Goal: Register for event/course

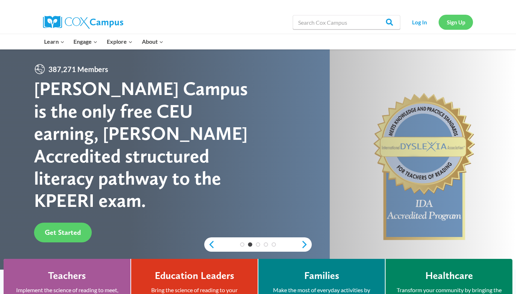
click at [453, 24] on link "Sign Up" at bounding box center [456, 22] width 34 height 15
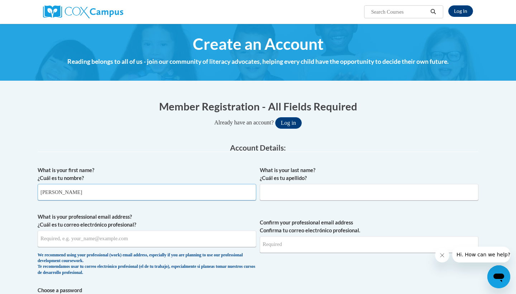
type input "hannah"
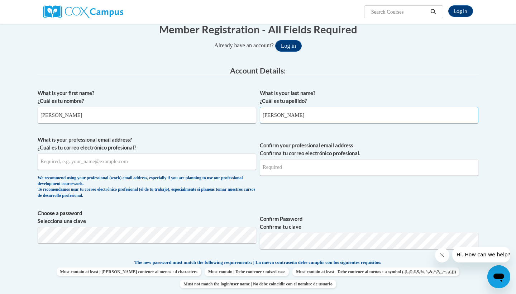
scroll to position [77, 0]
type input "morris"
type input "hmorris@gallowayschool.org"
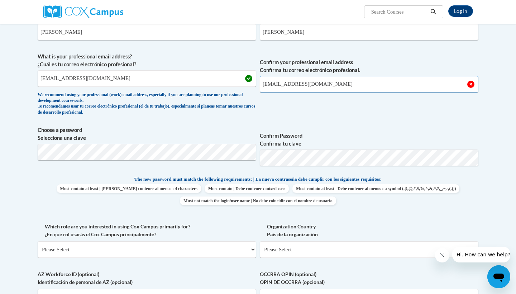
scroll to position [165, 0]
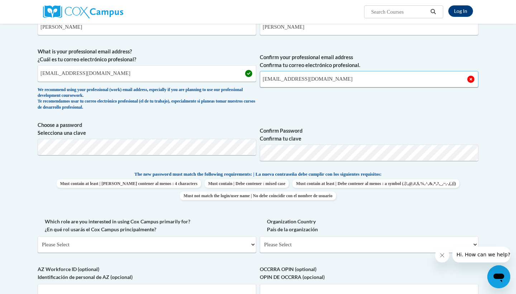
click at [292, 79] on input "hmorris@galllowayschool.org" at bounding box center [369, 79] width 219 height 16
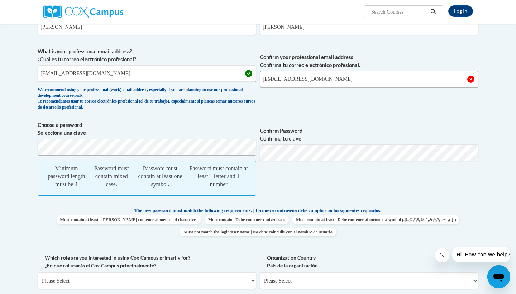
type input "hmorris@gallowayschool.org"
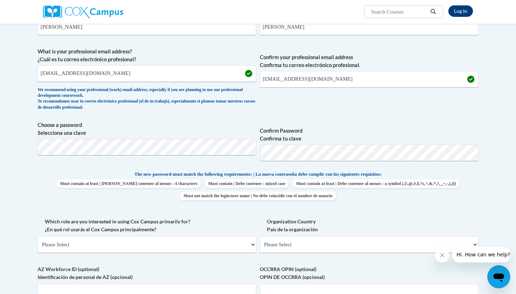
click at [221, 171] on span "The new password must match the following requirements: | La nueva contraseña d…" at bounding box center [257, 174] width 247 height 6
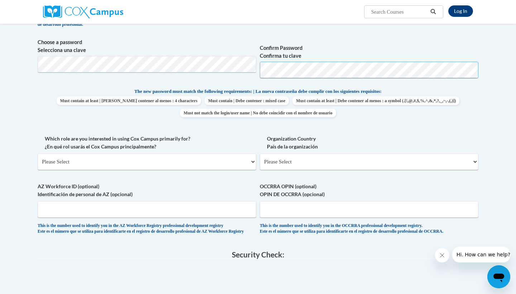
scroll to position [248, 0]
select select "fbf2d438-af2f-41f8-98f1-81c410e29de3"
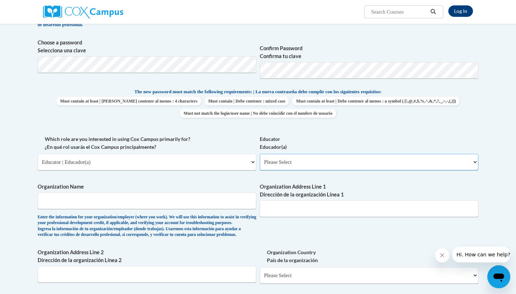
select select "5e2af403-4f2c-4e49-a02f-103e55d7b75b"
type input "The Galloway School"
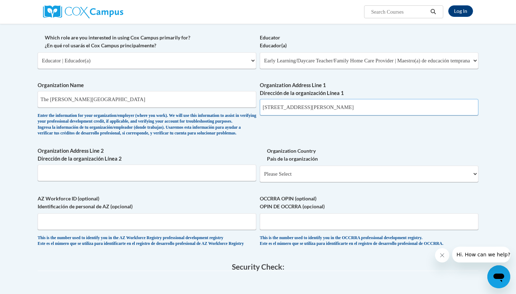
scroll to position [351, 0]
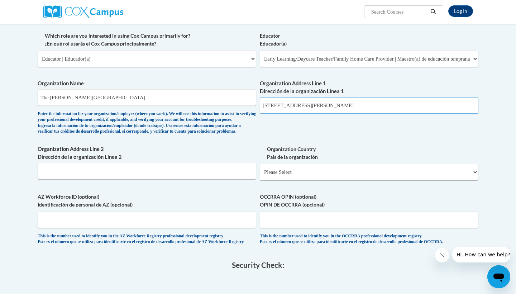
type input "215 Chastain Park Ave NW"
select select "ad49bcad-a171-4b2e-b99c-48b446064914"
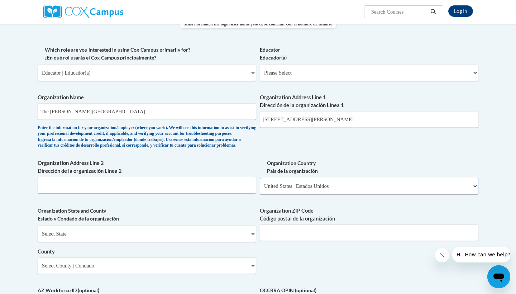
scroll to position [335, 0]
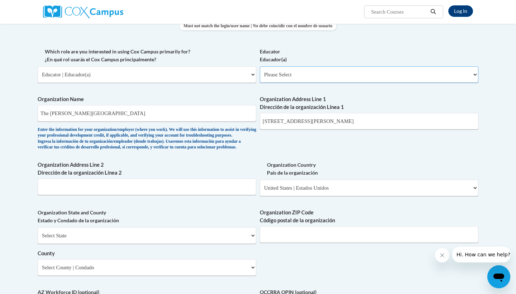
select select "5e2af403-4f2c-4e49-a02f-103e55d7b75b"
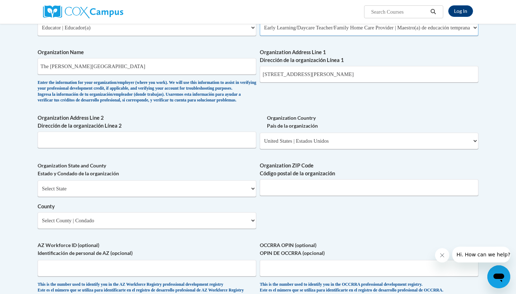
scroll to position [385, 0]
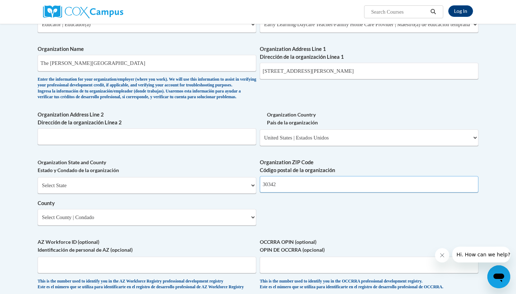
type input "30342"
select select "Georgia"
select select "Fulton"
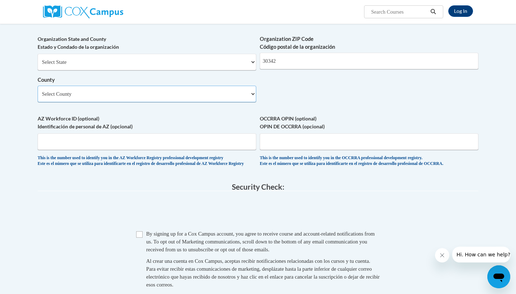
scroll to position [516, 0]
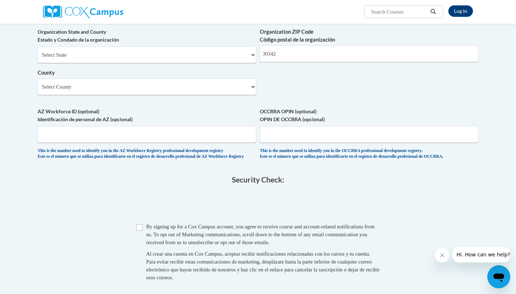
click at [141, 229] on input "Checkbox" at bounding box center [139, 227] width 6 height 6
checkbox input "true"
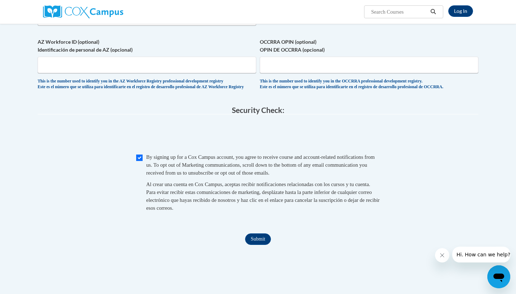
scroll to position [593, 0]
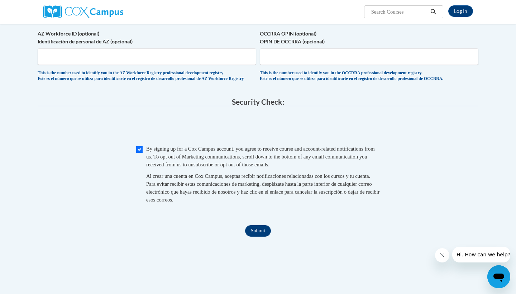
click at [255, 230] on input "Submit" at bounding box center [258, 230] width 26 height 11
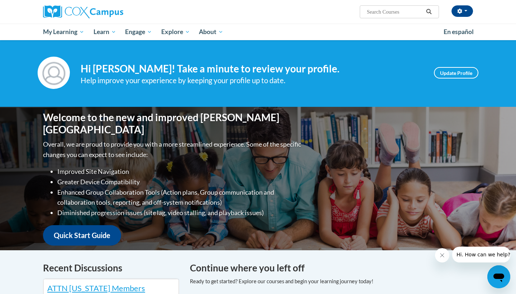
scroll to position [2, 0]
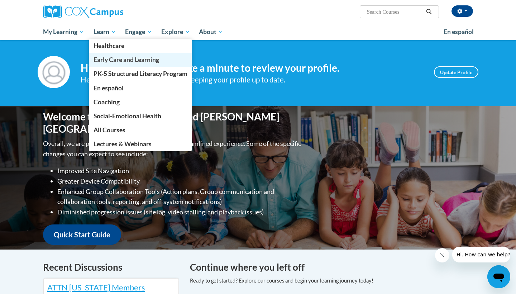
click at [111, 62] on span "Early Care and Learning" at bounding box center [127, 60] width 66 height 8
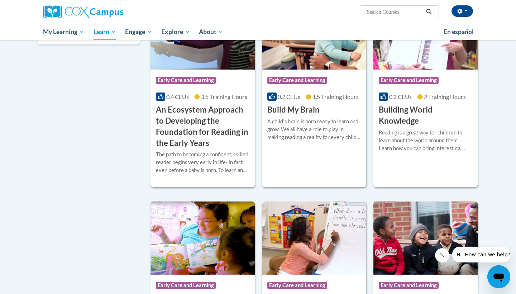
scroll to position [269, 0]
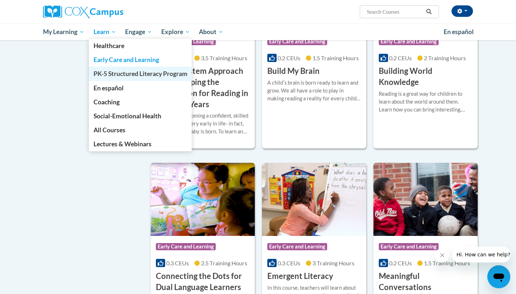
click at [110, 70] on link "PK-5 Structured Literacy Program" at bounding box center [140, 74] width 103 height 14
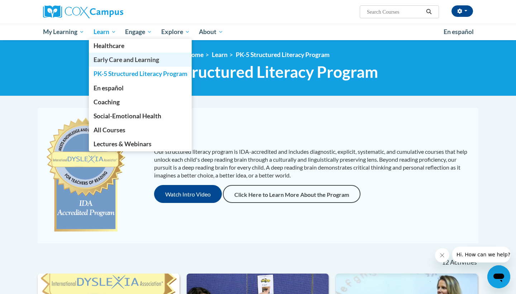
click at [114, 62] on span "Early Care and Learning" at bounding box center [127, 60] width 66 height 8
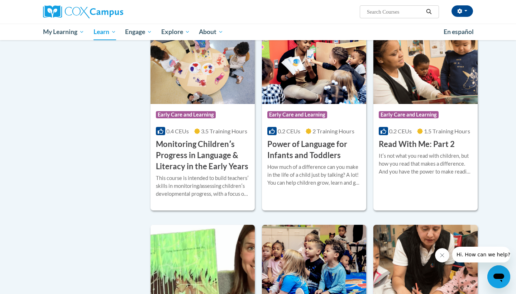
scroll to position [367, 0]
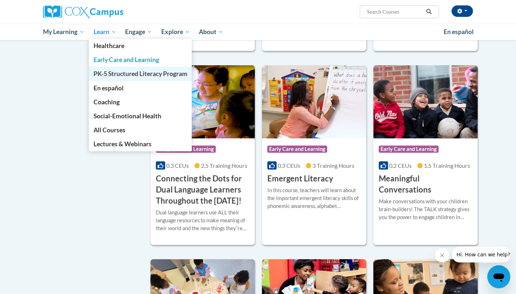
click at [107, 73] on span "PK-5 Structured Literacy Program" at bounding box center [141, 74] width 94 height 8
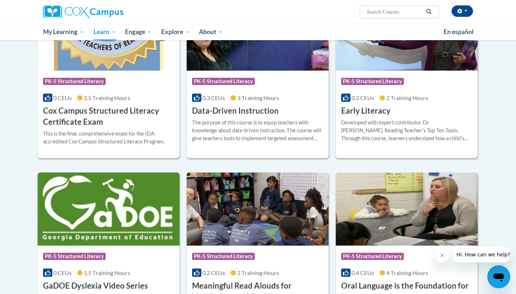
scroll to position [255, 0]
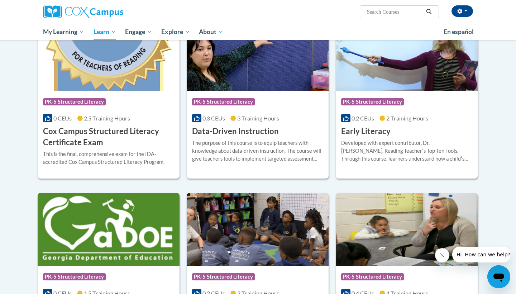
click at [355, 140] on div "Developed with expert contributor, [PERSON_NAME], Reading Teacherʹs Top Ten Too…" at bounding box center [406, 151] width 131 height 24
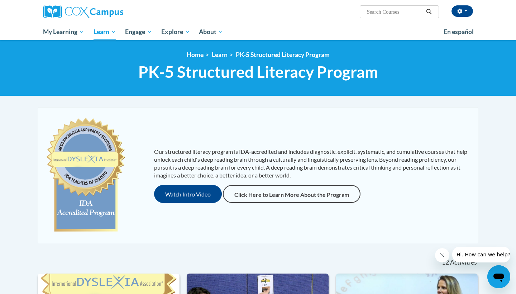
scroll to position [0, 0]
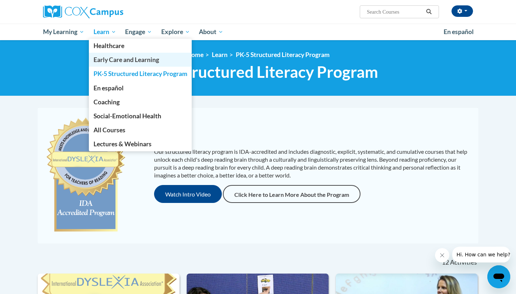
click at [110, 61] on span "Early Care and Learning" at bounding box center [127, 60] width 66 height 8
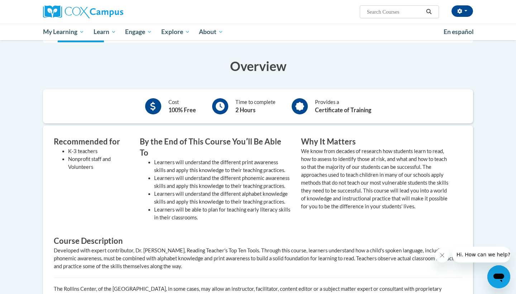
scroll to position [143, 0]
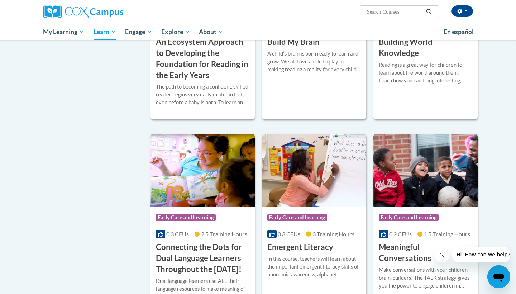
scroll to position [301, 0]
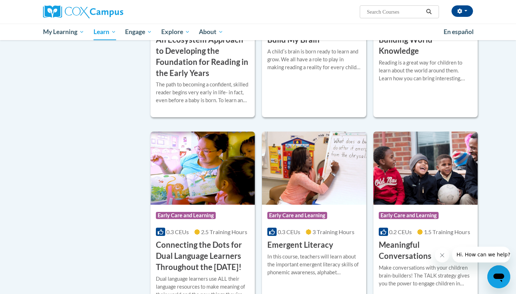
click at [204, 78] on h3 "An Ecosystem Approach to Developing the Foundation for Reading in the Early Yea…" at bounding box center [203, 56] width 94 height 44
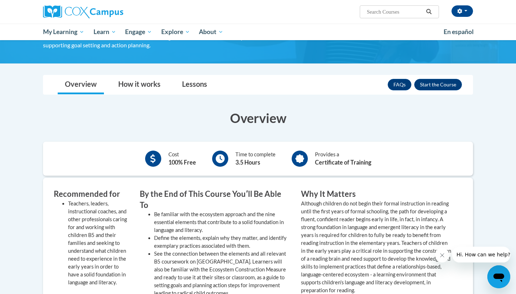
scroll to position [167, 0]
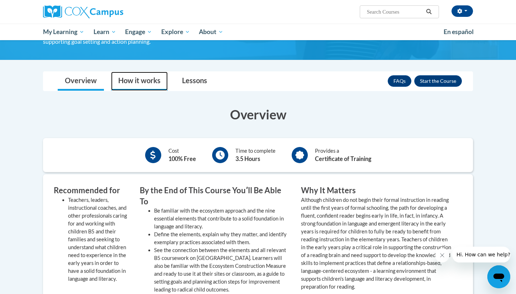
click at [163, 87] on link "How it works" at bounding box center [139, 81] width 57 height 19
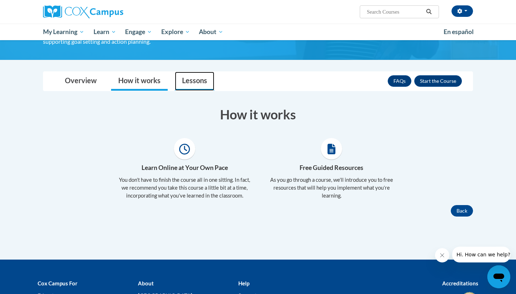
click at [195, 83] on link "Lessons" at bounding box center [194, 81] width 39 height 19
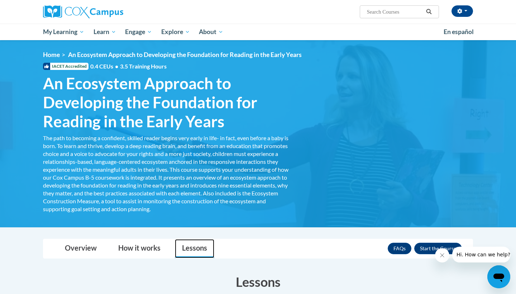
scroll to position [0, 0]
click at [76, 248] on link "Overview" at bounding box center [81, 248] width 46 height 19
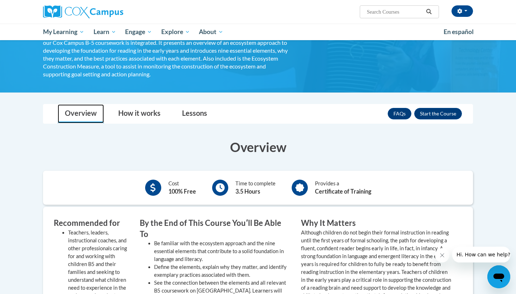
scroll to position [134, 0]
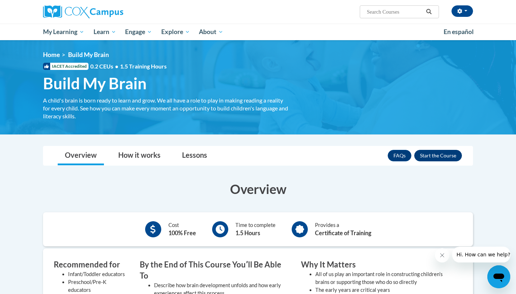
click at [429, 158] on button "Enroll" at bounding box center [438, 155] width 48 height 11
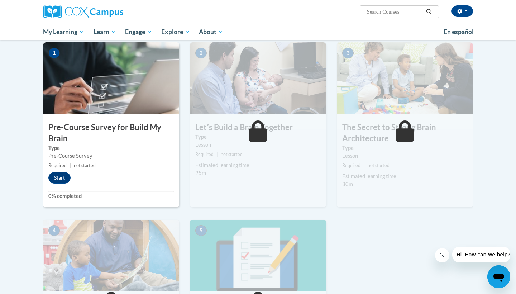
scroll to position [145, 0]
click at [61, 176] on button "Start" at bounding box center [59, 177] width 22 height 11
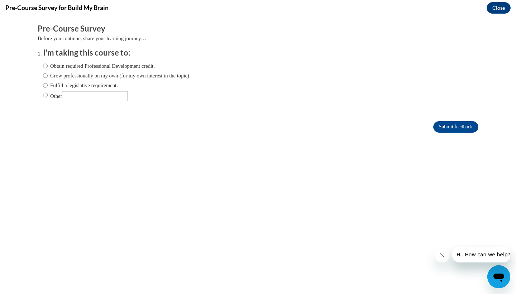
scroll to position [0, 0]
click at [46, 65] on input "Obtain required Professional Development credit." at bounding box center [45, 66] width 5 height 8
radio input "true"
click at [450, 125] on input "Submit feedback" at bounding box center [455, 126] width 45 height 11
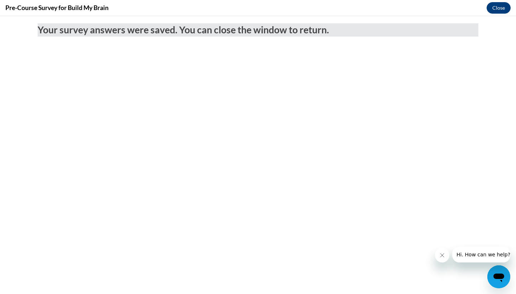
click at [493, 7] on button "Close" at bounding box center [499, 7] width 24 height 11
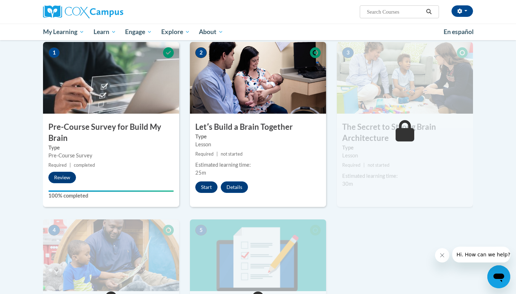
click at [205, 188] on button "Start" at bounding box center [206, 186] width 22 height 11
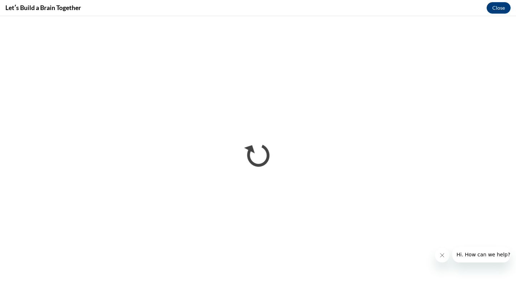
click at [446, 253] on button "Close message from company" at bounding box center [442, 255] width 14 height 14
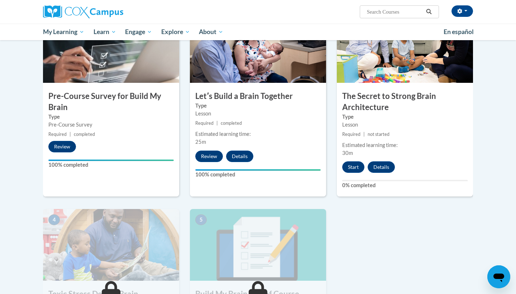
scroll to position [158, 0]
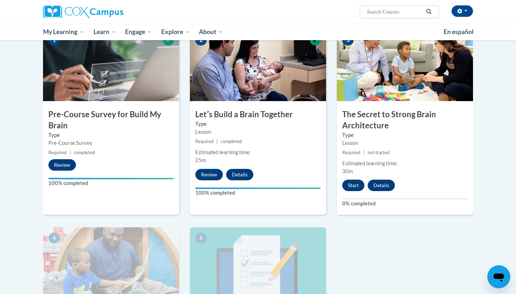
click at [352, 183] on button "Start" at bounding box center [353, 185] width 22 height 11
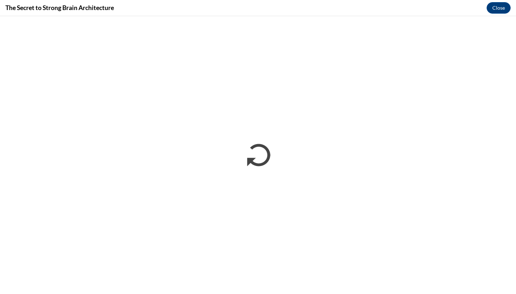
scroll to position [0, 0]
